Goal: Task Accomplishment & Management: Complete application form

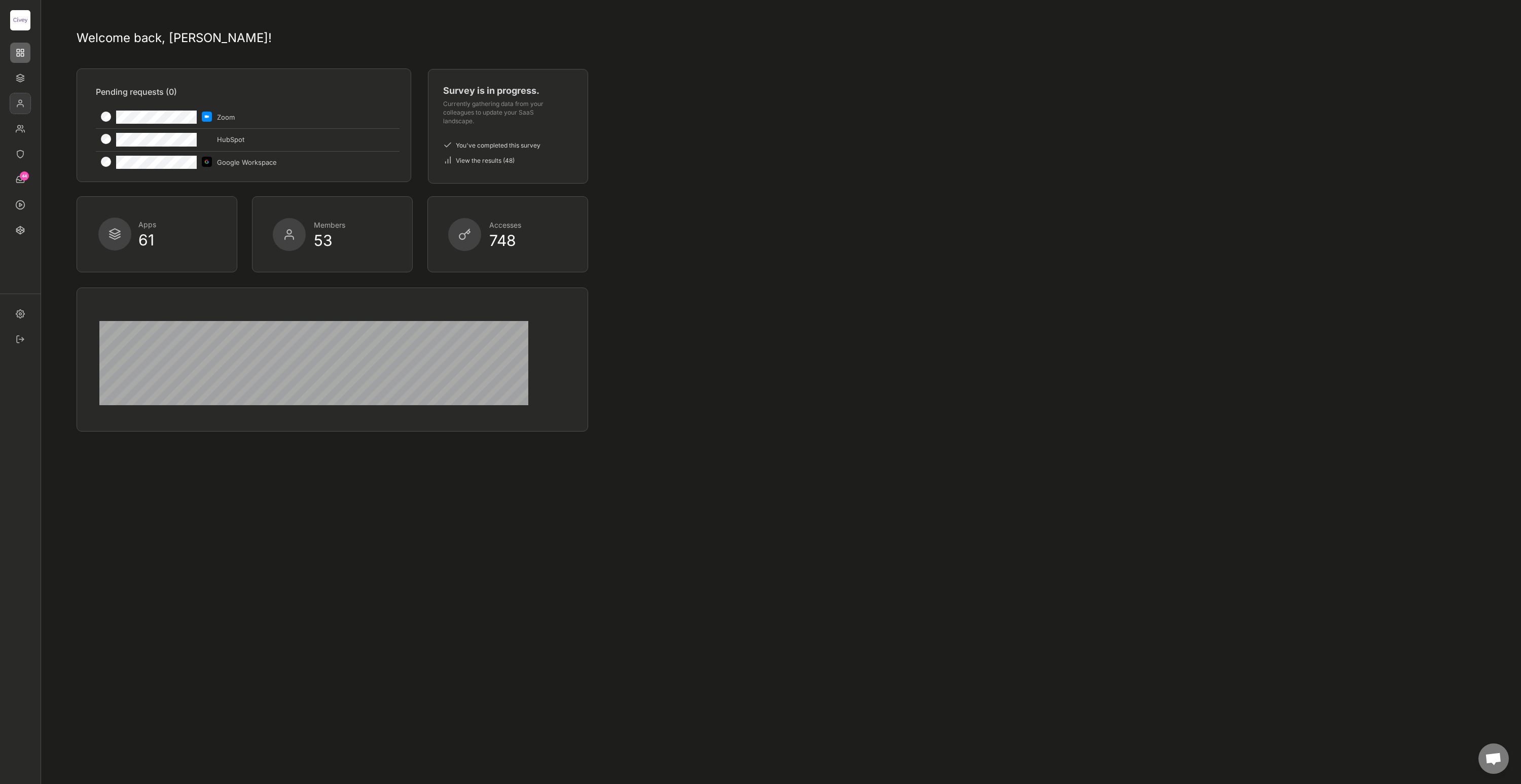
click at [19, 100] on img at bounding box center [20, 104] width 20 height 20
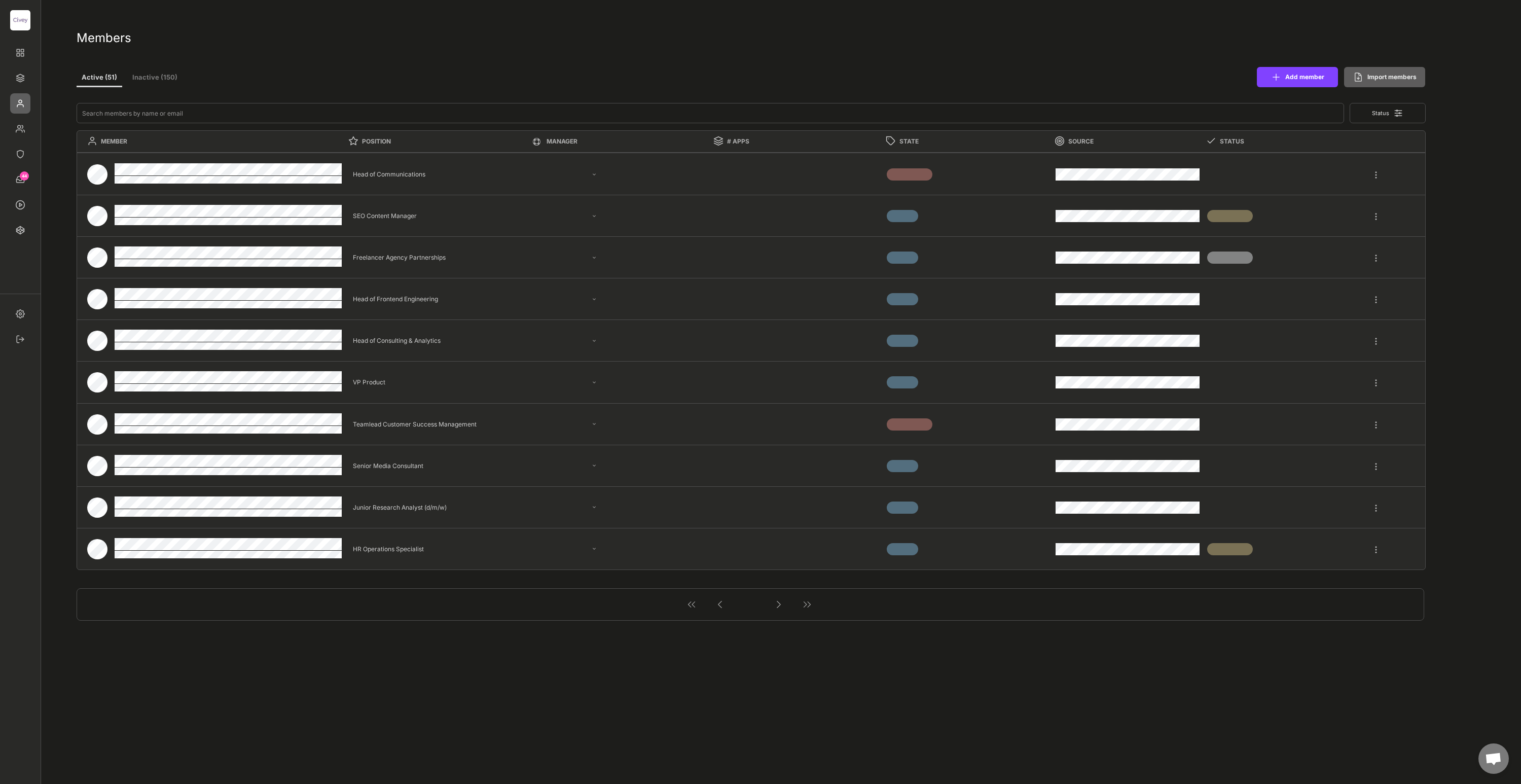
select select ""PLACEHOLDER_1427118222253""
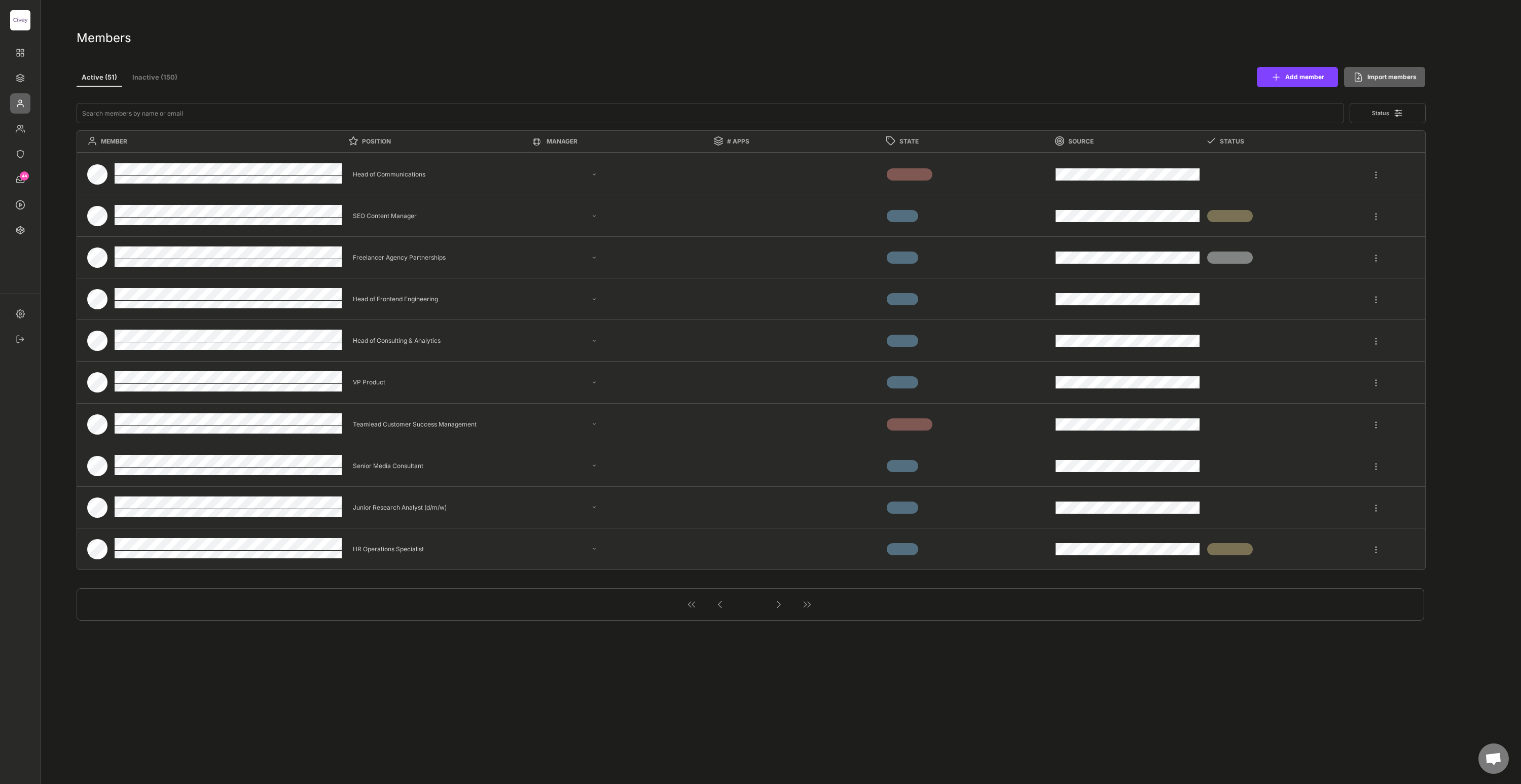
select select ""PLACEHOLDER_1427118222253""
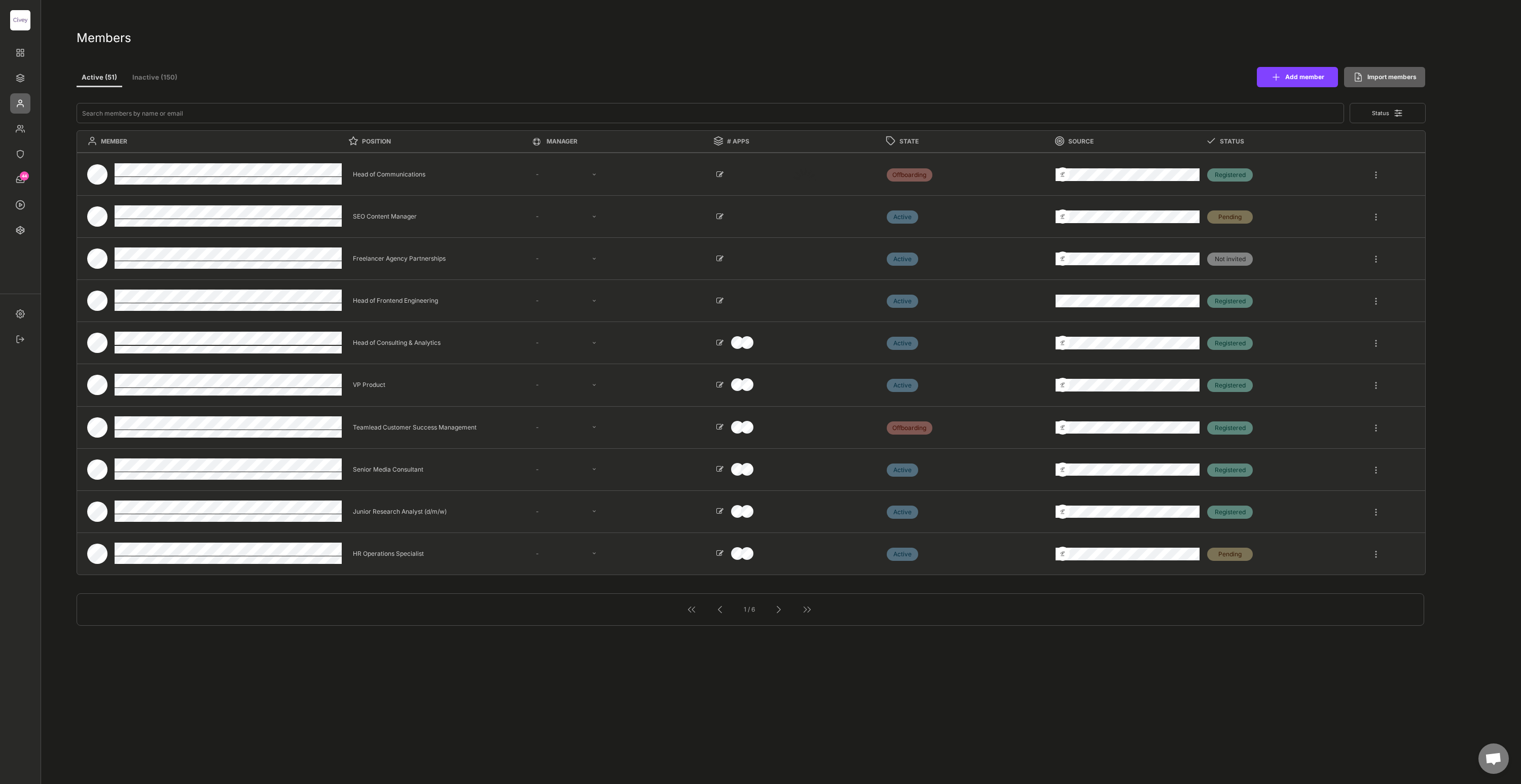
select select ""1348695171700984260__LOOKUP__1663670007019x564514888945238000""
select select ""1348695171700984260__LOOKUP__1685454243483x885876553032334500""
select select ""1348695171700984260__LOOKUP__1685454246191x206206890644339070""
select select ""1348695171700984260__LOOKUP__1685454241539x155971200502052830""
select select ""1348695171700984260__LOOKUP__1685454240367x298783333466597440""
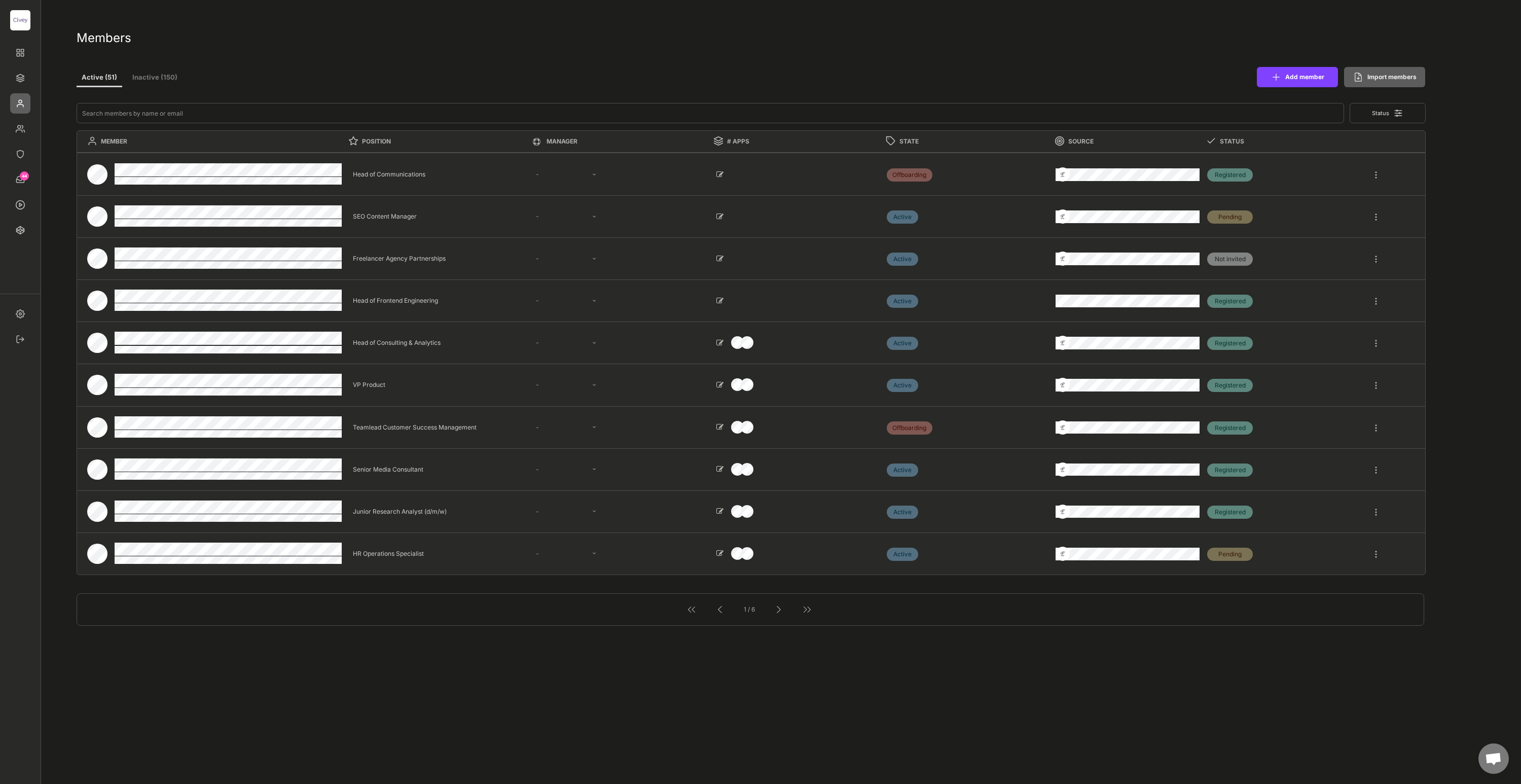
select select ""1348695171700984260__LOOKUP__1663670007019x564514888945238000""
select select ""1348695171700984260__LOOKUP__1685454242265x384190135337719500""
select select ""1348695171700984260__LOOKUP__1685454242569x161413480024510180""
select select ""1348695171700984260__LOOKUP__1685454237751x398771038012473400""
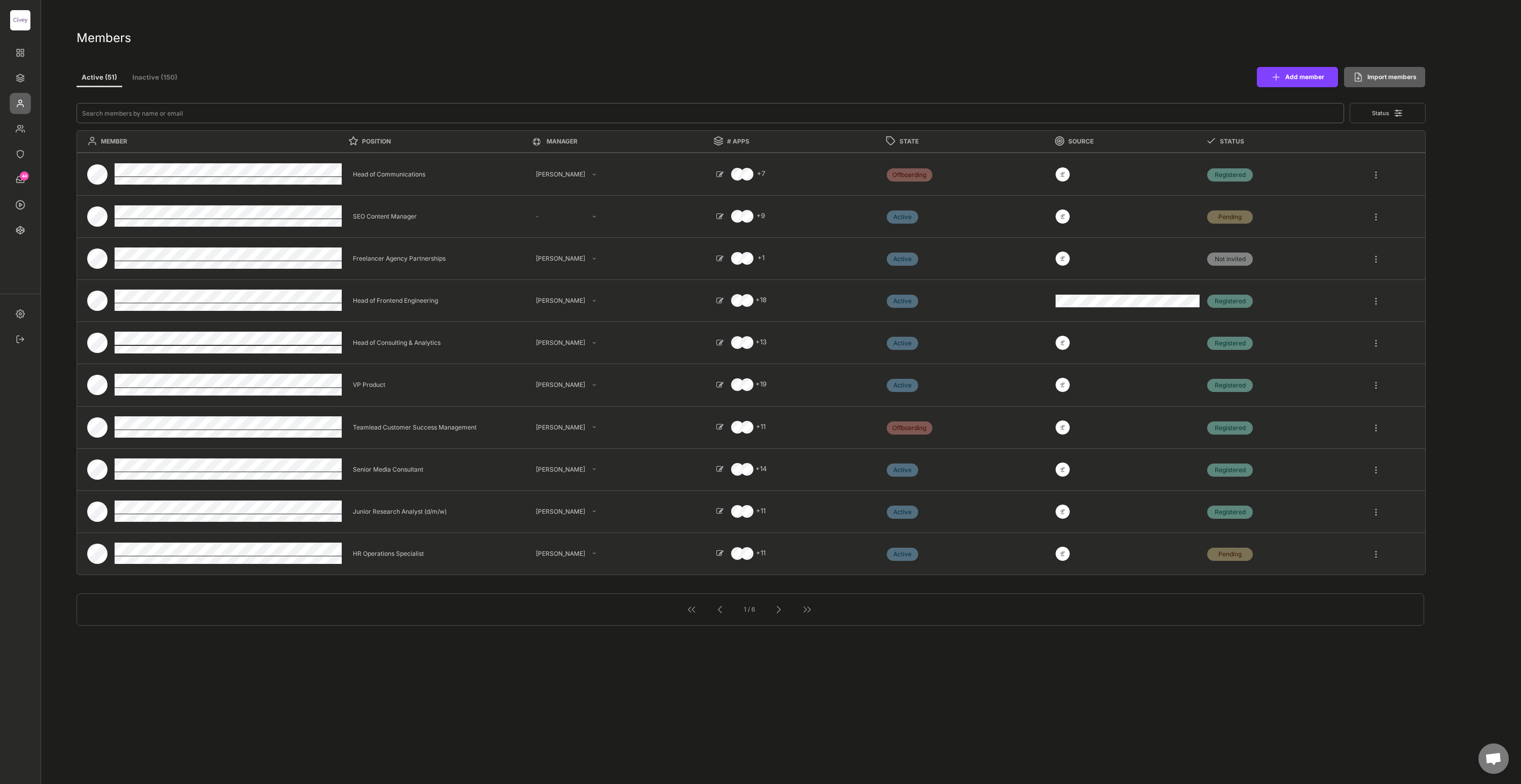
click at [202, 111] on input "input" at bounding box center [710, 113] width 1267 height 20
type input "m"
type textarea "Lead Administrative Manager"
select select ""1348695171700984260__LOOKUP__1685454237751x398771038012473400""
type textarea "CEO"
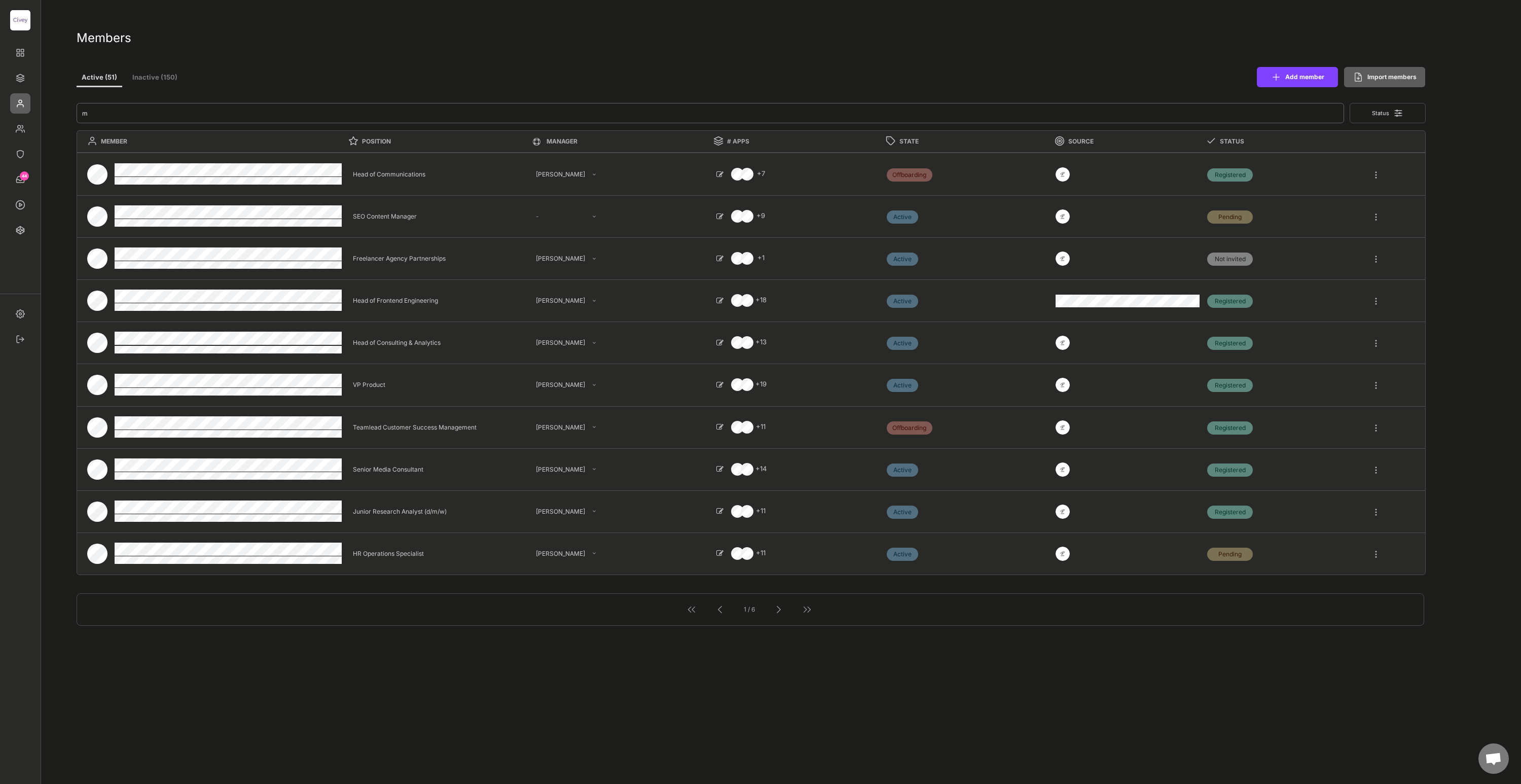
type textarea "Senior Editor"
select select ""PLACEHOLDER_1427118222253""
select select ""1348695171700984260__LOOKUP__1685454242825x176131716327873730""
type textarea "Lead Director Sales Politik"
select select ""1348695171700984260__LOOKUP__1685454246410x290941823590837900""
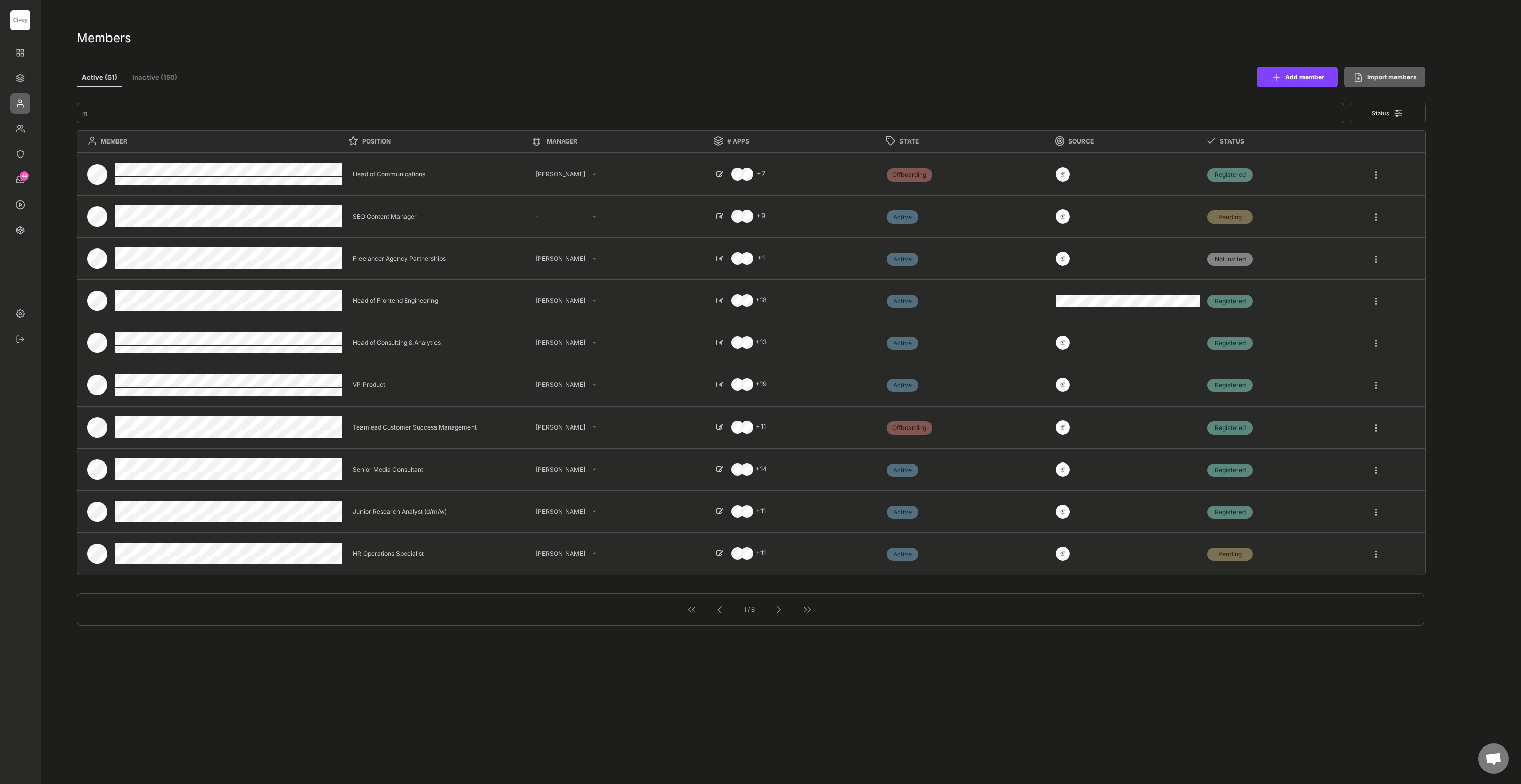
type textarea "Junior Finance Operations Manager"
select select ""1348695171700984260__LOOKUP__1685454242825x176131716327873730""
type textarea "Director Consulting & Analytics"
select select ""1348695171700984260__LOOKUP__1685454239009x447732125026006900""
type textarea "Research Analyst"
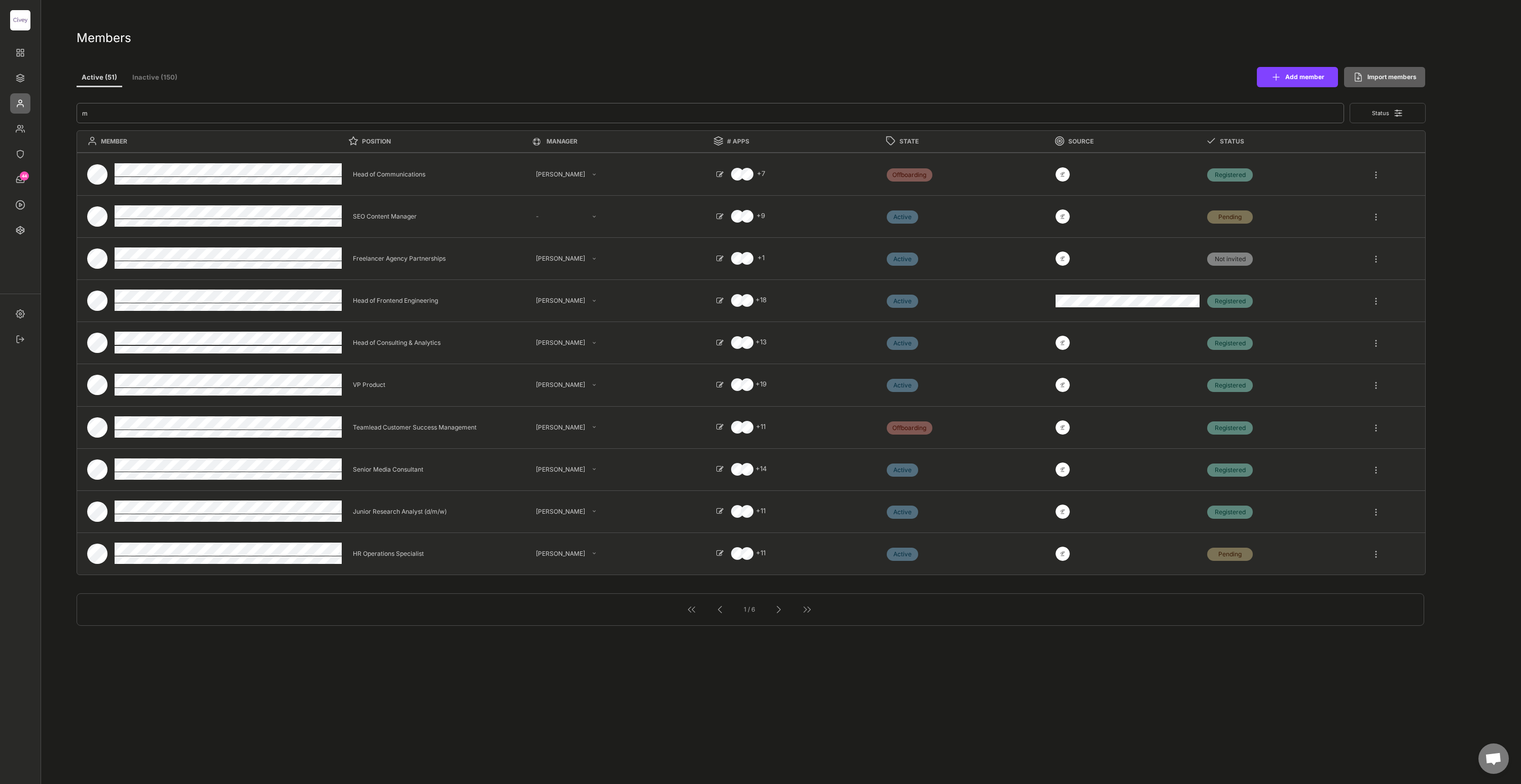
select select ""1348695171700984260__LOOKUP__1685454242507x493248756703796000""
type textarea "Freelancer Agency Partnerships"
select select ""1348695171700984260__LOOKUP__1685454243483x885876553032334500""
type textarea "Chief of Staff"
select select ""1348695171700984260__LOOKUP__1685454241055x510221742806702660""
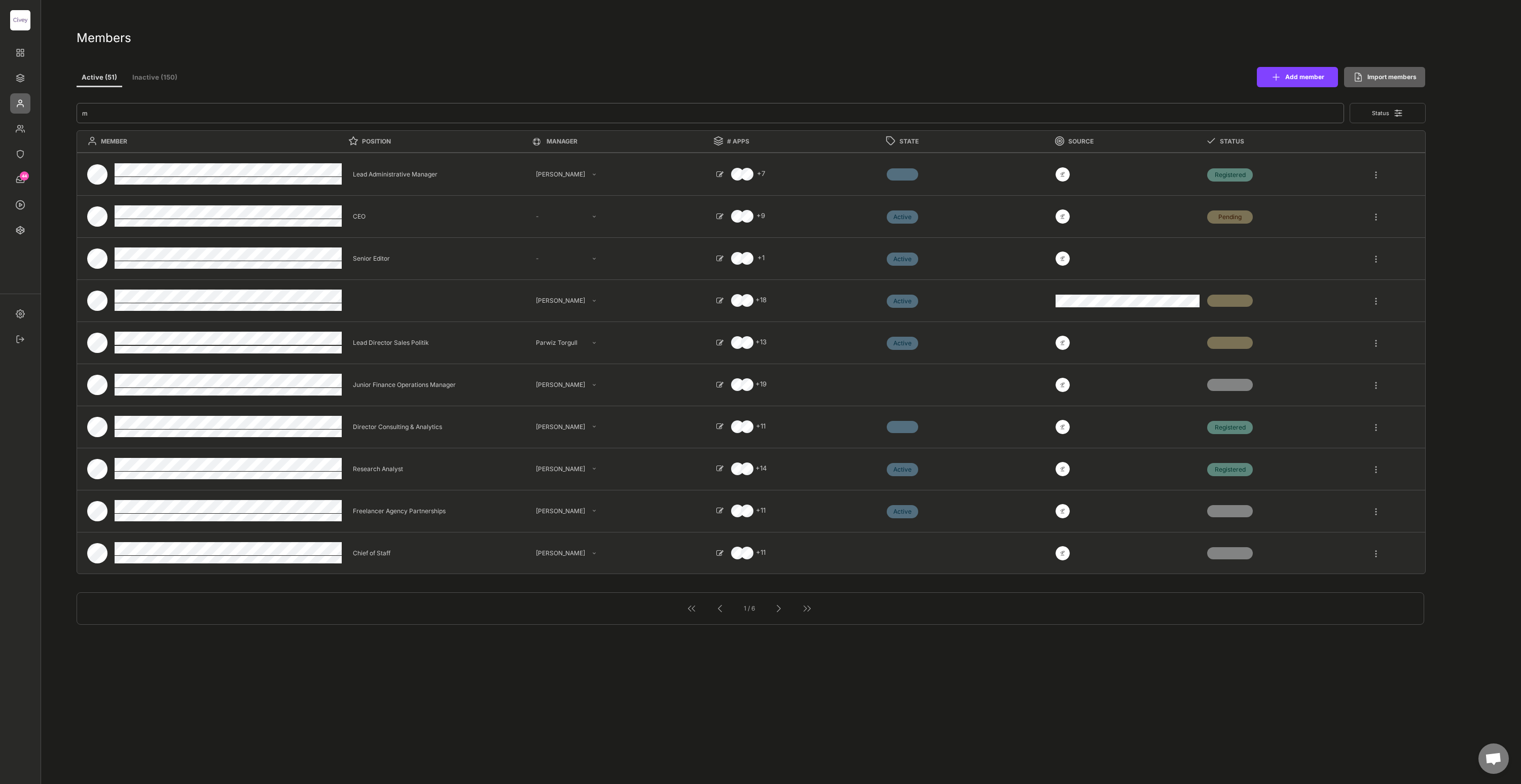
type input "me"
type textarea "Junior Finance Operations Manager"
select select ""1348695171700984260__LOOKUP__1685454242825x176131716327873730""
type textarea "Director Consulting & Analytics"
select select ""1348695171700984260__LOOKUP__1685454239009x447732125026006900""
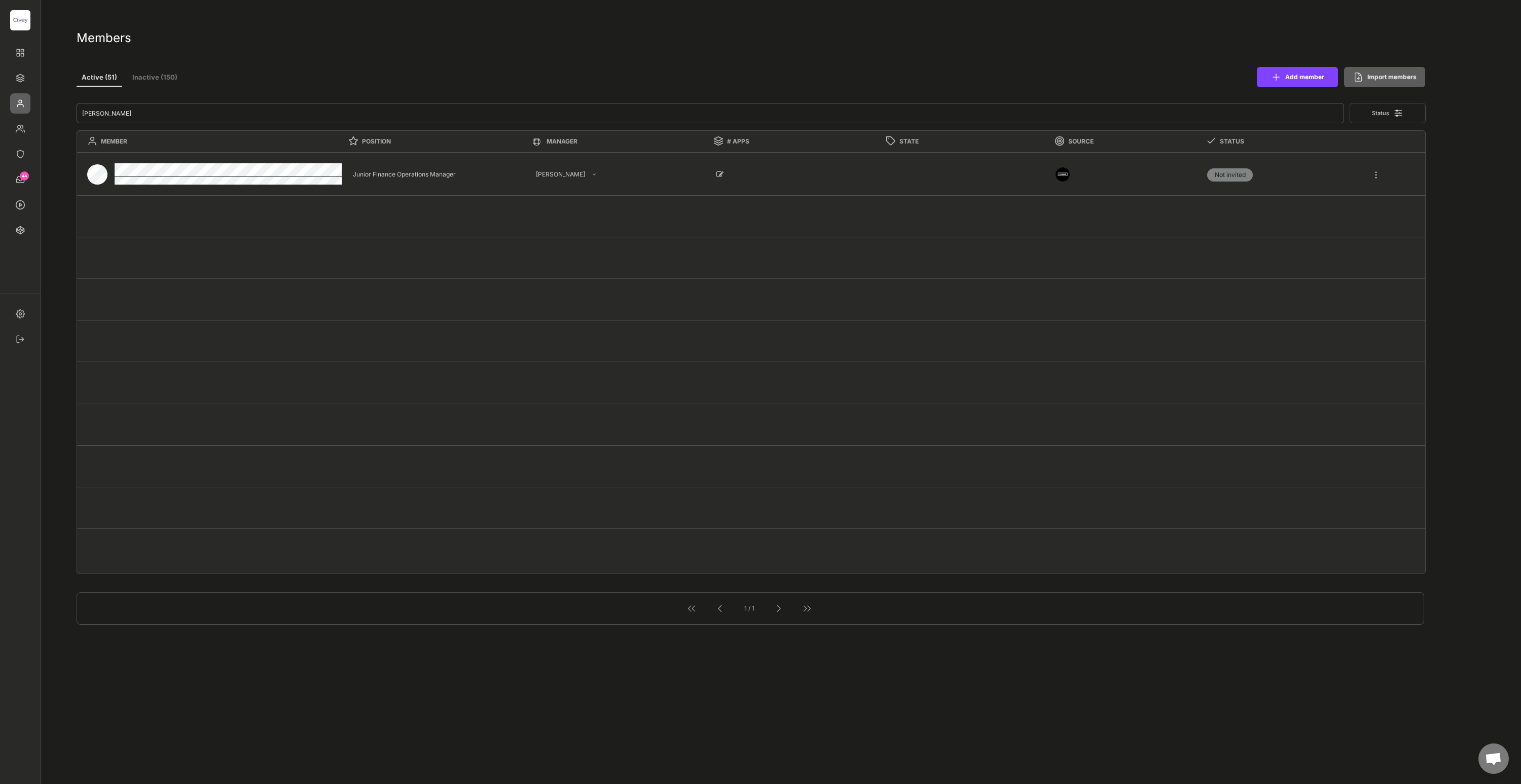
type input "mel"
click at [1370, 175] on div "Registered Not invited" at bounding box center [1286, 175] width 169 height 42
click at [1377, 175] on div at bounding box center [1376, 170] width 9 height 18
click at [1319, 263] on div "Onboarding" at bounding box center [1339, 263] width 78 height 9
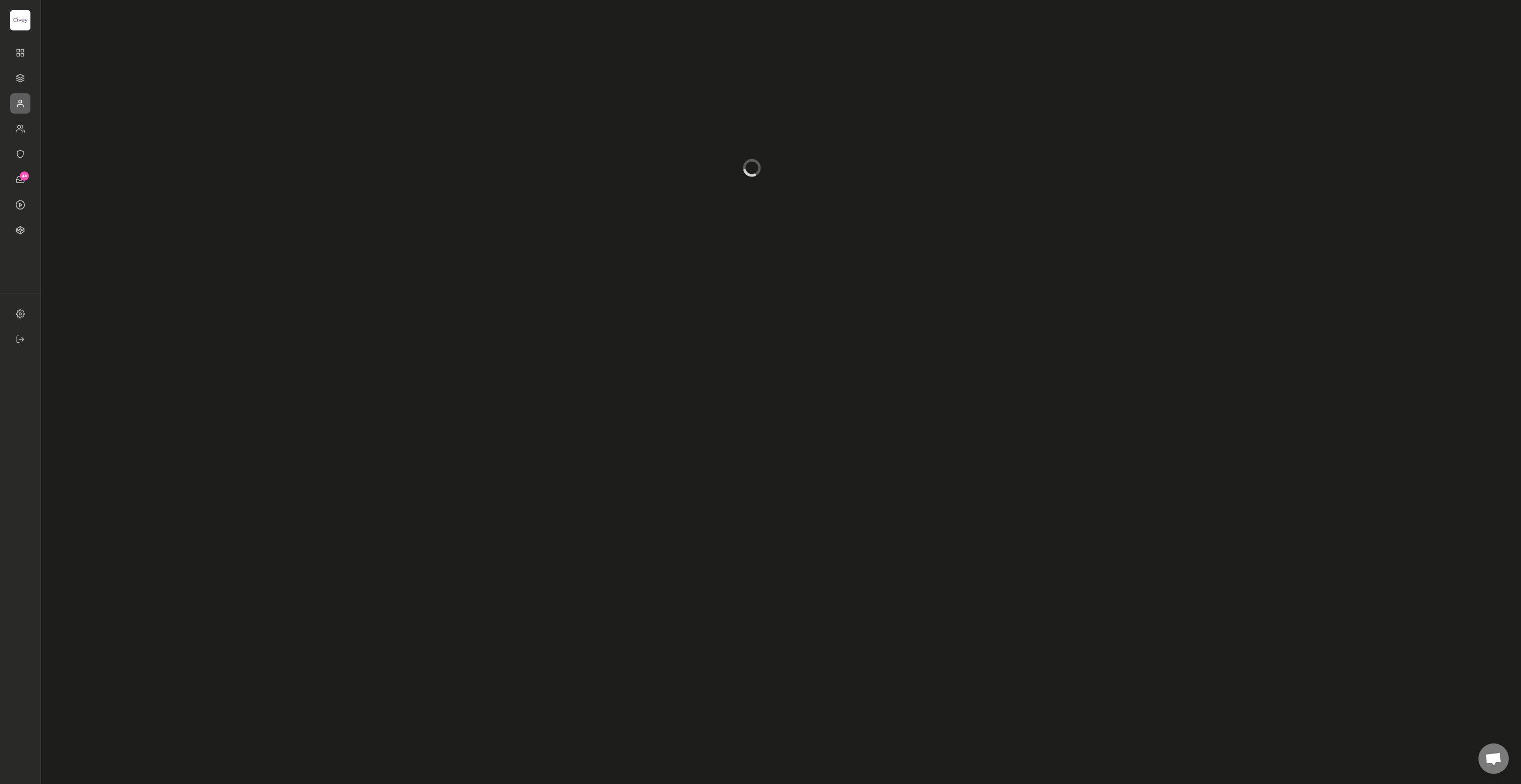
select select
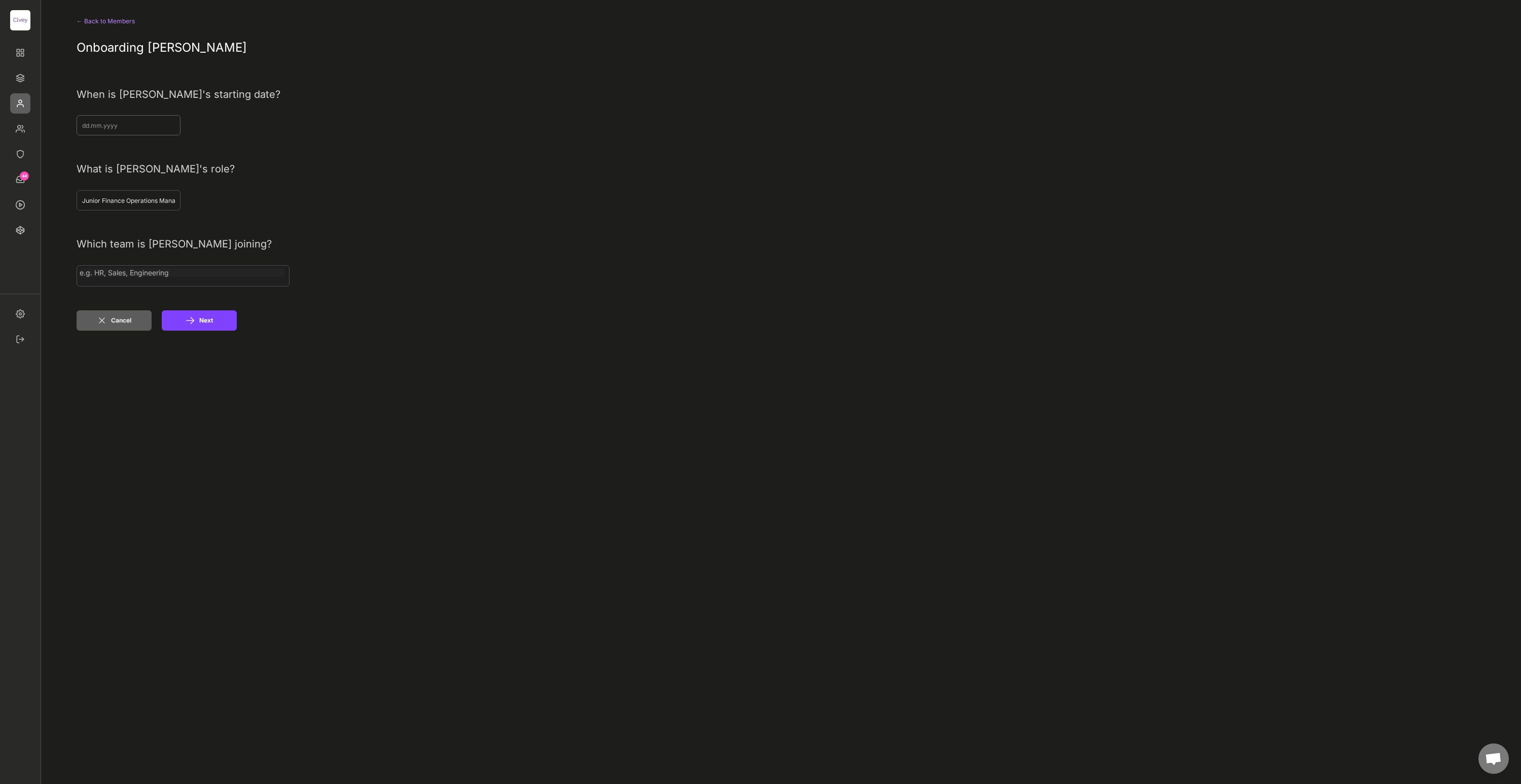
click at [117, 122] on input "input" at bounding box center [128, 125] width 104 height 20
type input "01.09.2025"
click at [182, 279] on span at bounding box center [182, 275] width 213 height 21
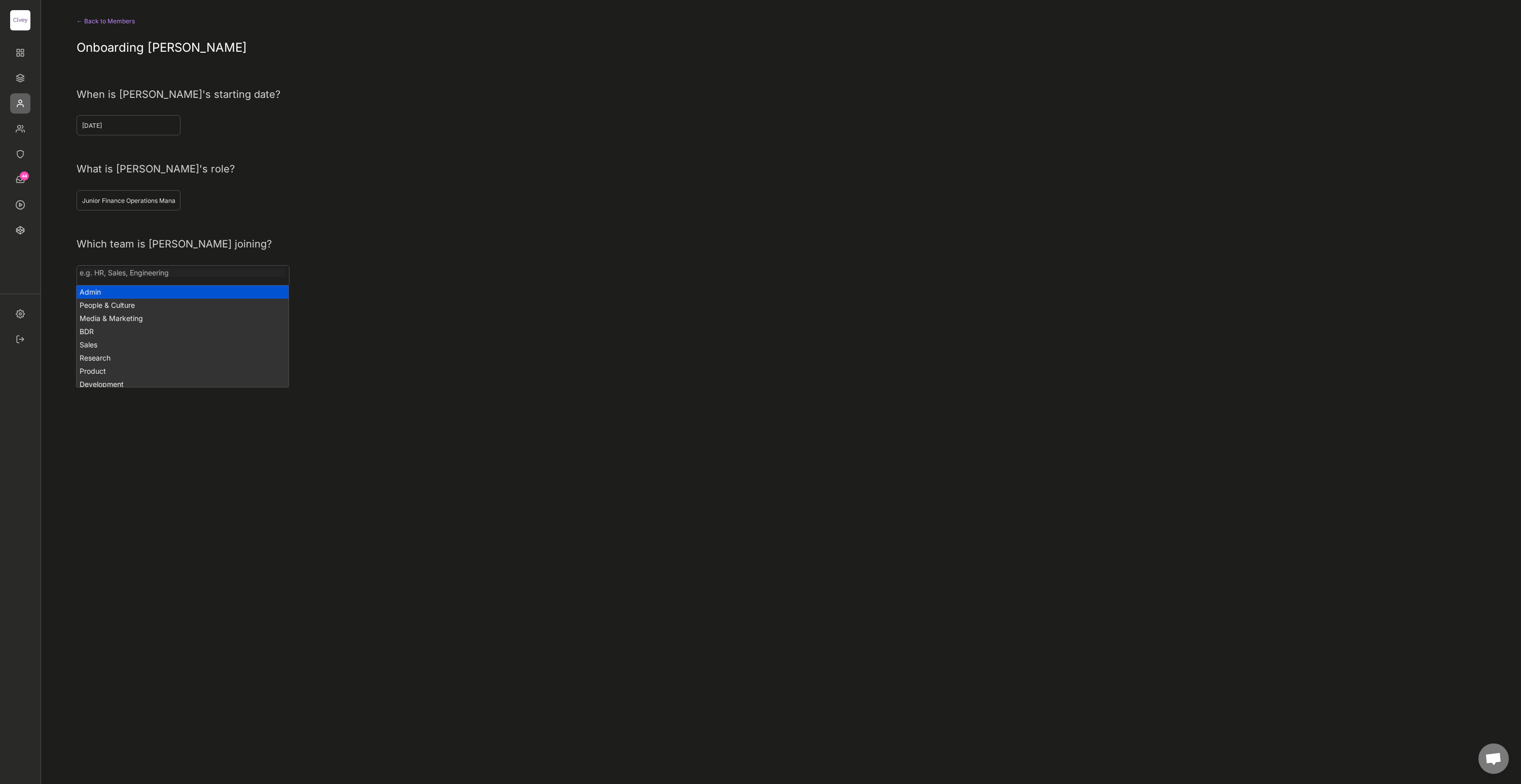
click at [373, 238] on div "Which team is Melina Kassari joining?" at bounding box center [751, 244] width 1349 height 15
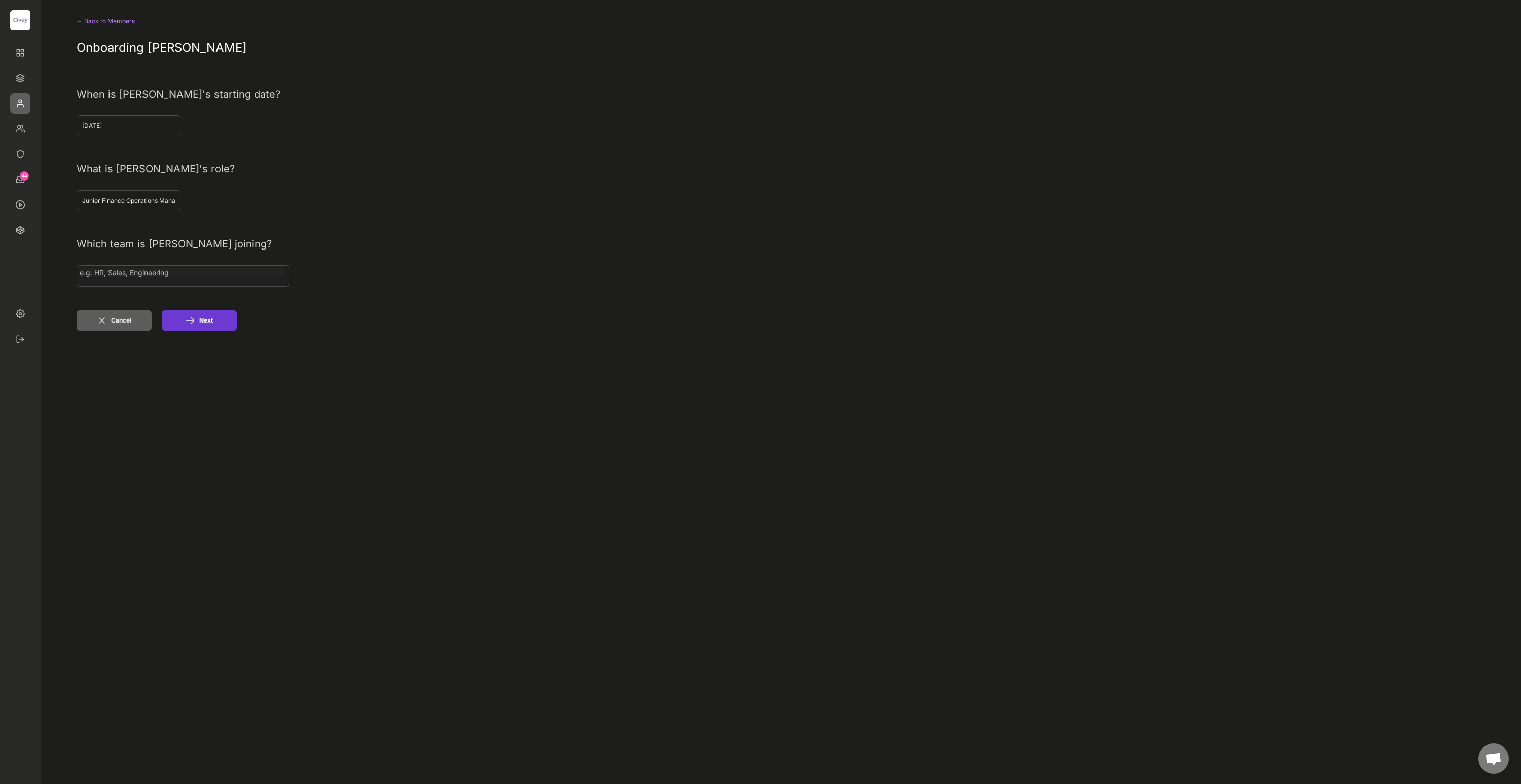
click at [207, 326] on button "Next" at bounding box center [199, 320] width 75 height 20
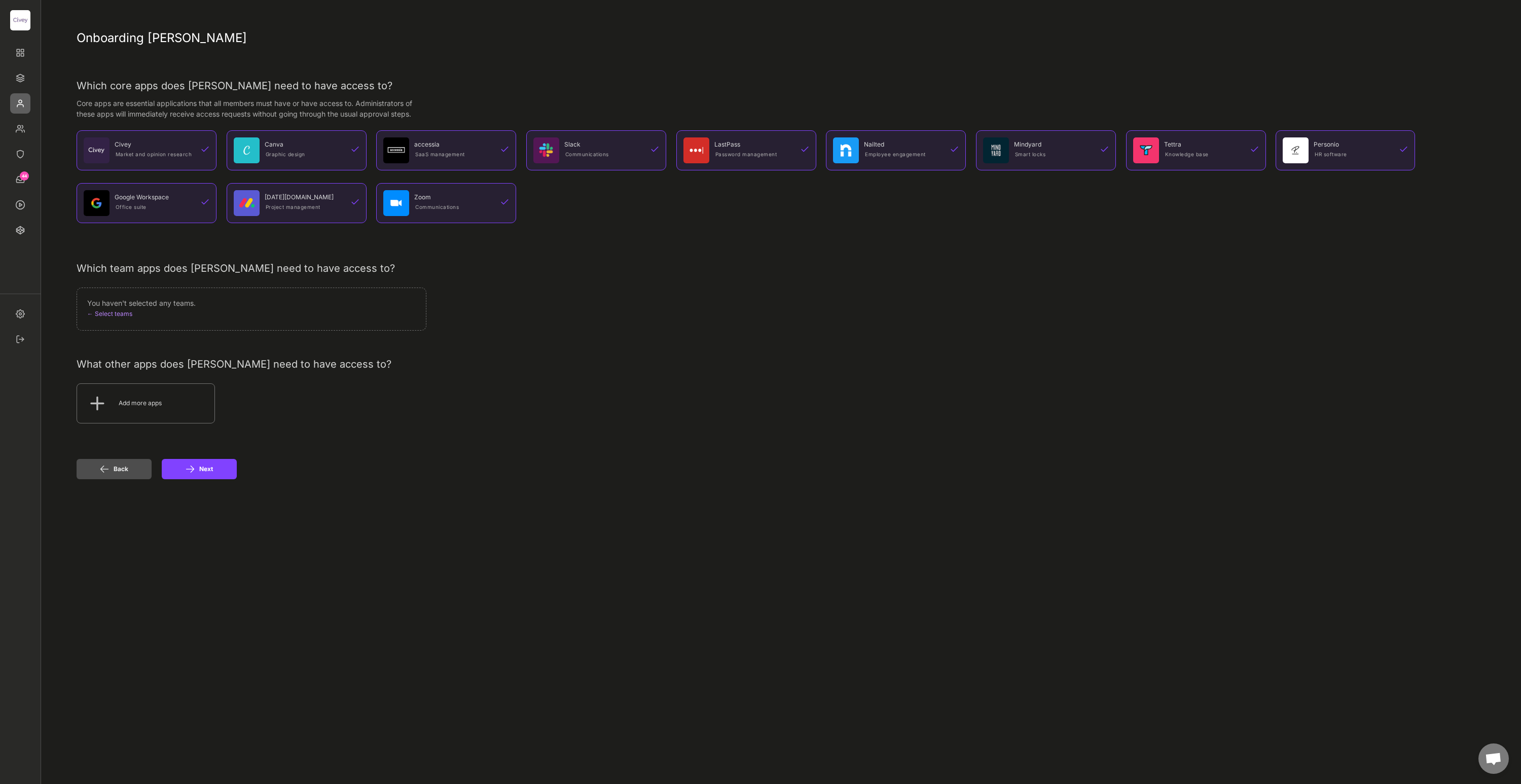
click at [130, 469] on button "Back" at bounding box center [114, 469] width 75 height 20
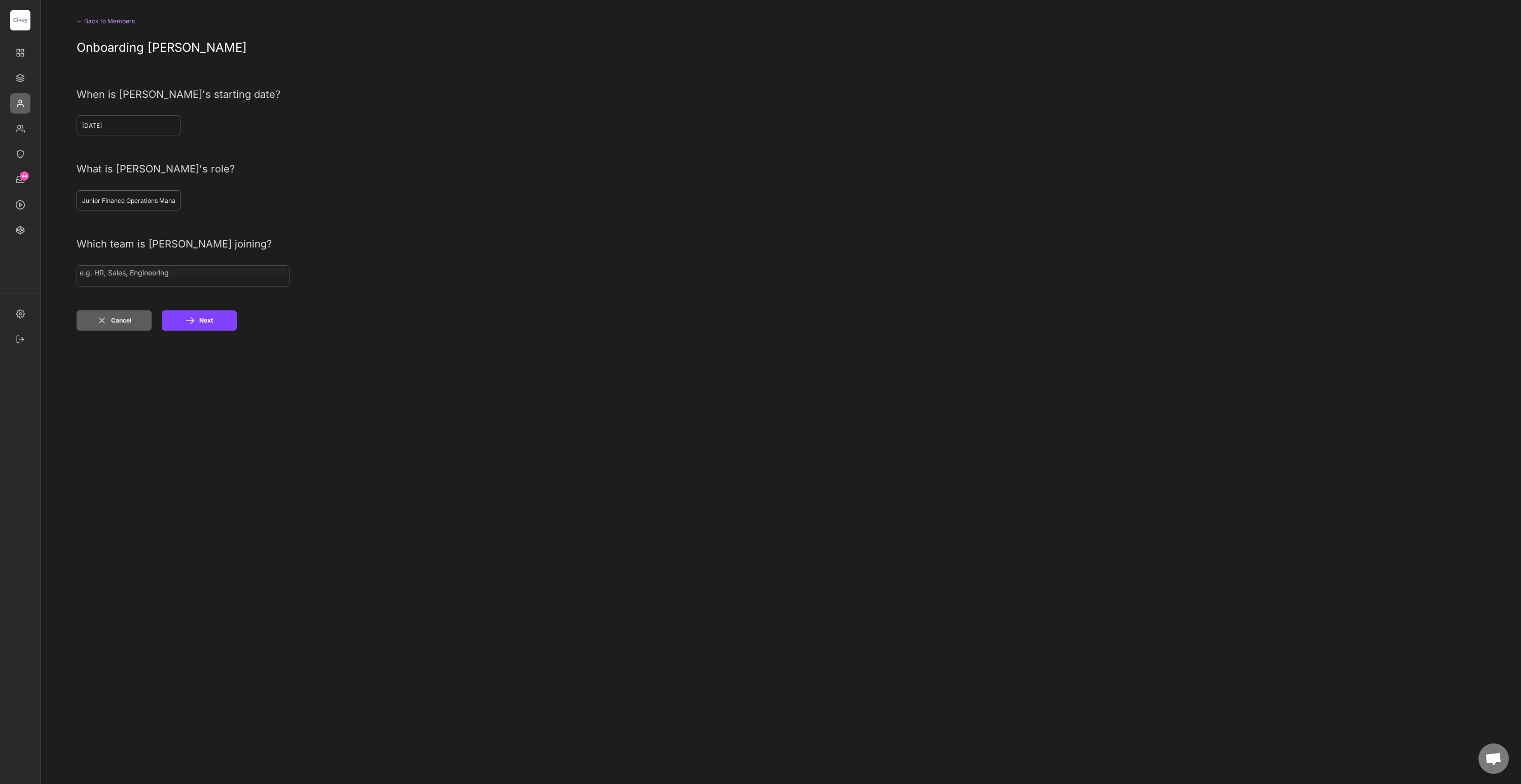
select select
click at [120, 320] on button "Cancel" at bounding box center [114, 320] width 75 height 20
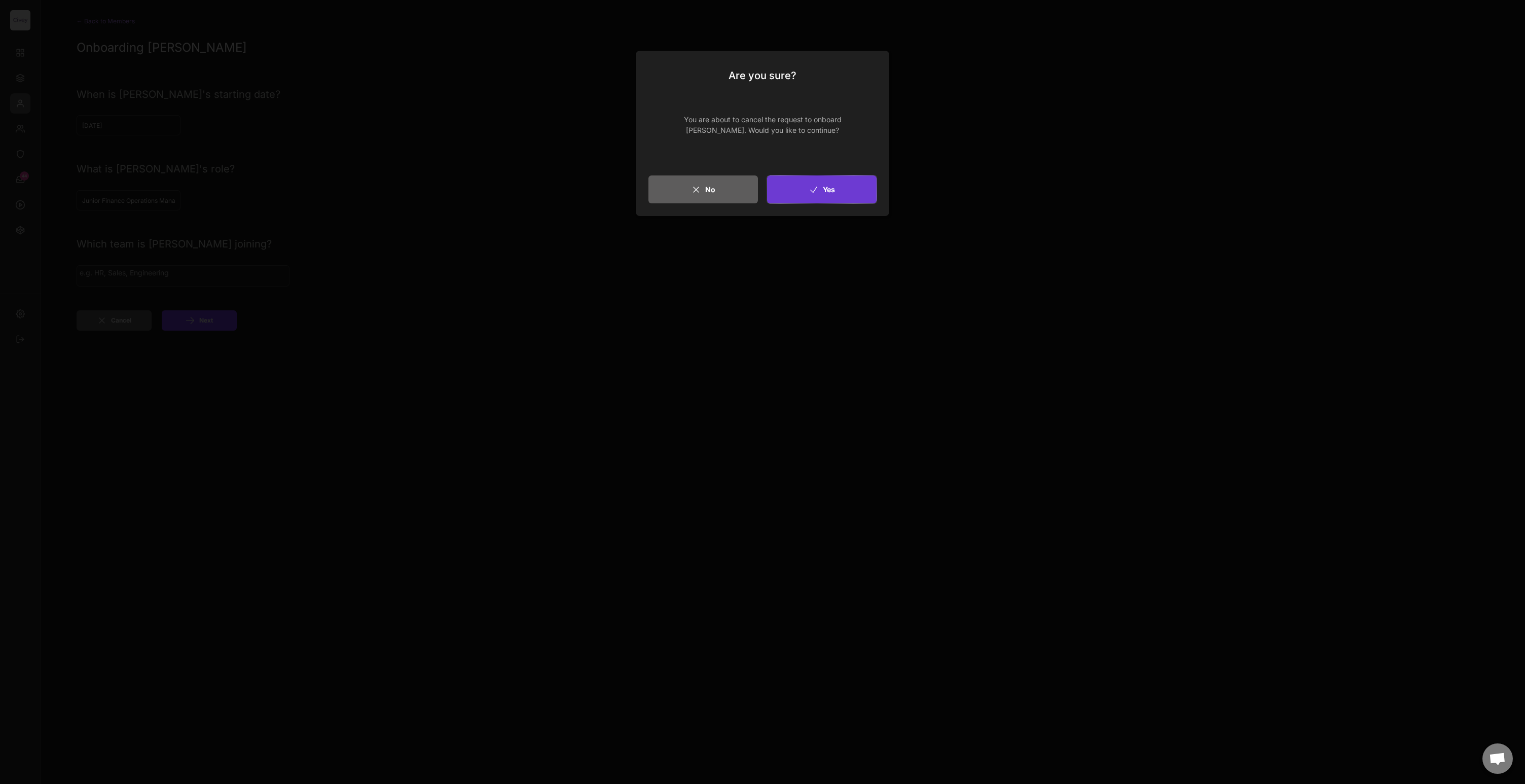
click at [824, 192] on button "Yes" at bounding box center [822, 189] width 109 height 28
